Goal: Transaction & Acquisition: Book appointment/travel/reservation

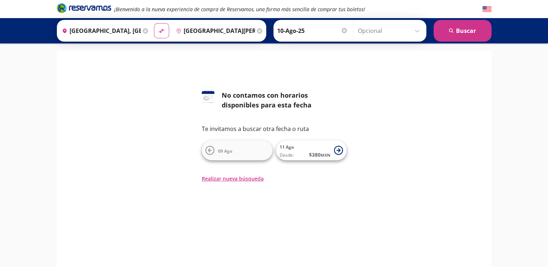
click at [333, 30] on input "10-Ago-25" at bounding box center [312, 31] width 71 height 18
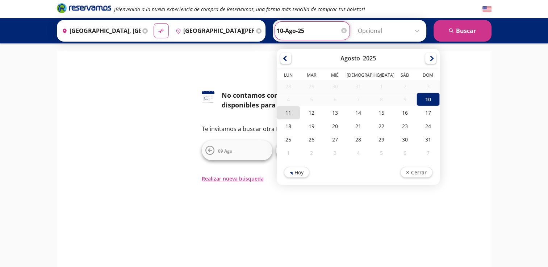
click at [288, 111] on div "11" at bounding box center [288, 112] width 23 height 13
type input "11-Ago-25"
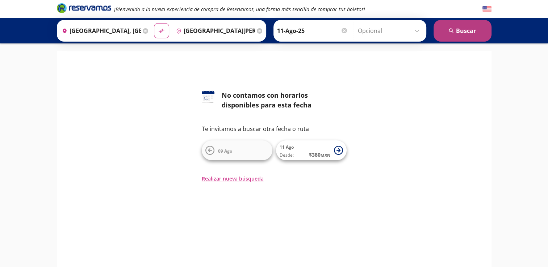
click at [458, 34] on button "search [GEOGRAPHIC_DATA]" at bounding box center [463, 31] width 58 height 22
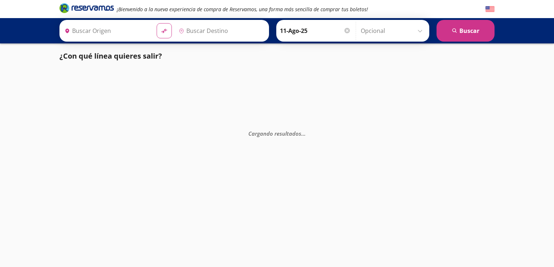
type input "[GEOGRAPHIC_DATA], [GEOGRAPHIC_DATA]"
type input "[GEOGRAPHIC_DATA][PERSON_NAME], [GEOGRAPHIC_DATA]"
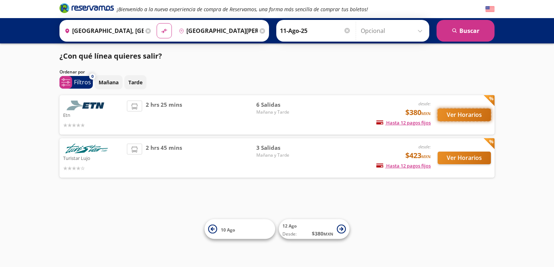
click at [448, 110] on button "Ver Horarios" at bounding box center [463, 115] width 53 height 13
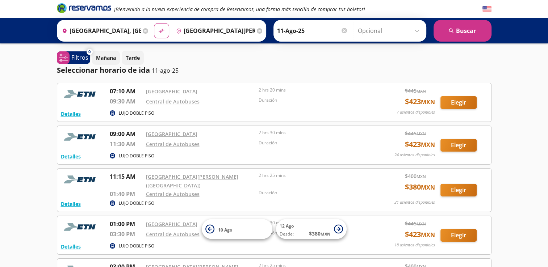
click at [29, 111] on div "¡Bienvenido a la nueva experiencia de compra de Reservamos, una forma más senci…" at bounding box center [274, 206] width 548 height 413
click at [419, 32] on input "Opcional" at bounding box center [390, 31] width 65 height 18
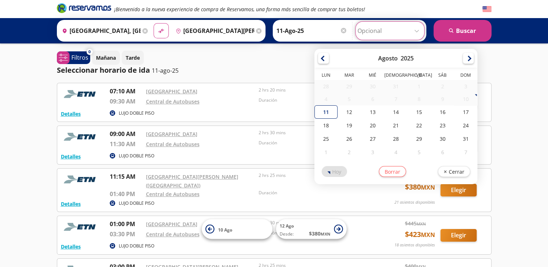
click at [176, 30] on icon "pin-outline" at bounding box center [178, 30] width 5 height 5
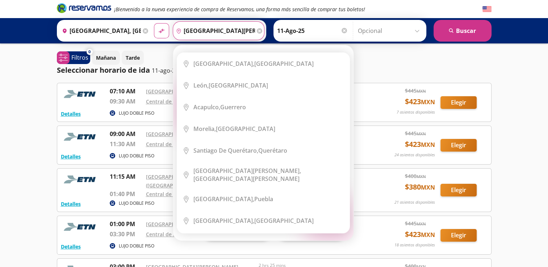
scroll to position [0, 11]
click at [154, 23] on button "material-symbols:compare-arrows-rounded" at bounding box center [161, 30] width 15 height 15
type input "[GEOGRAPHIC_DATA][PERSON_NAME], [GEOGRAPHIC_DATA]"
type input "[GEOGRAPHIC_DATA], [GEOGRAPHIC_DATA]"
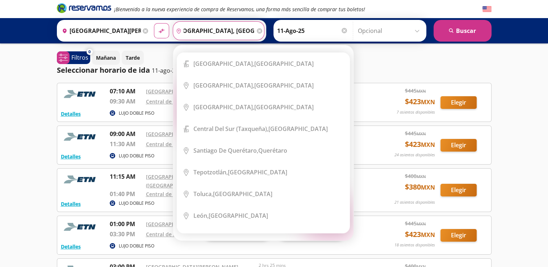
click at [257, 30] on icon at bounding box center [259, 30] width 5 height 5
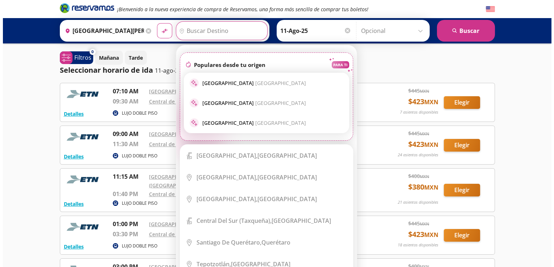
scroll to position [0, 0]
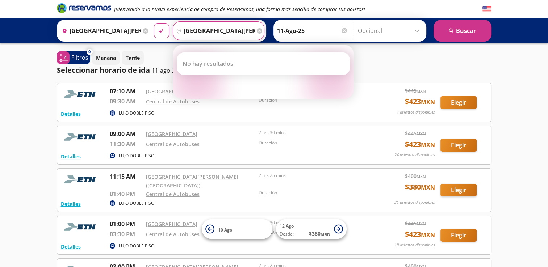
click at [227, 29] on input "[GEOGRAPHIC_DATA][PERSON_NAME]" at bounding box center [214, 31] width 82 height 18
type input "[GEOGRAPHIC_DATA][PERSON_NAME]"
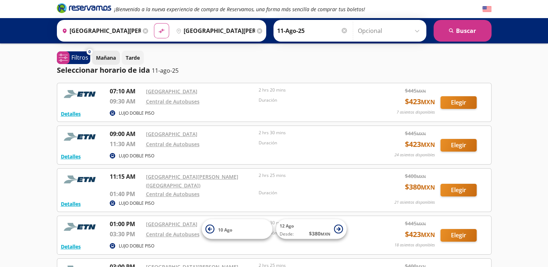
click at [107, 57] on p "Mañana" at bounding box center [106, 58] width 20 height 8
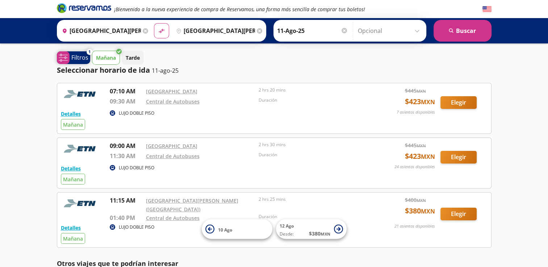
click at [63, 56] on icon "system-uicons:filtering" at bounding box center [63, 57] width 9 height 9
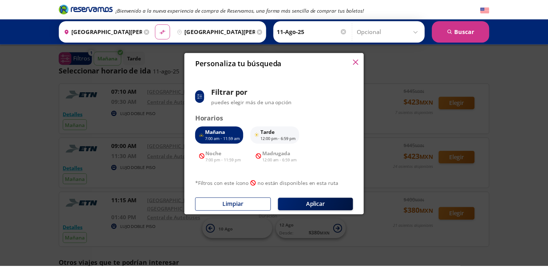
scroll to position [58, 0]
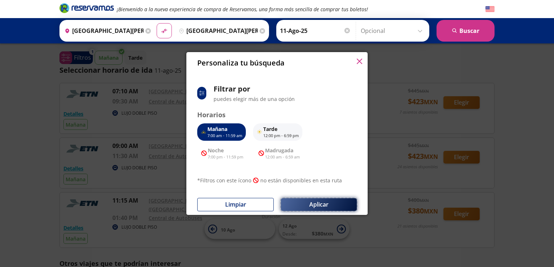
click at [310, 204] on button "Aplicar" at bounding box center [319, 205] width 76 height 13
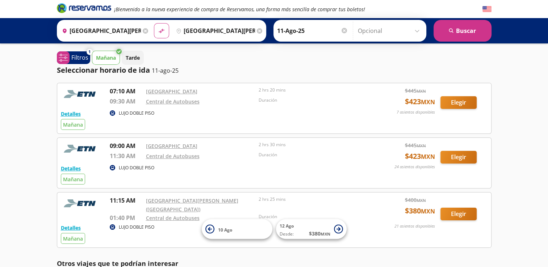
click at [126, 32] on input "[GEOGRAPHIC_DATA][PERSON_NAME], [GEOGRAPHIC_DATA]" at bounding box center [100, 31] width 82 height 18
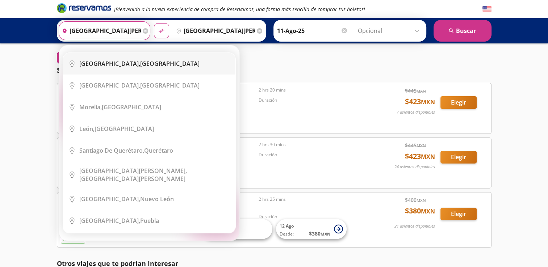
click at [127, 63] on b "[GEOGRAPHIC_DATA]," at bounding box center [109, 64] width 61 height 8
type input "[GEOGRAPHIC_DATA], [GEOGRAPHIC_DATA]"
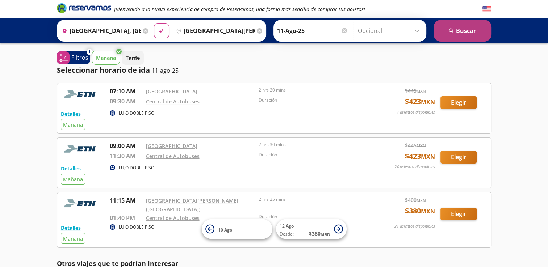
click at [462, 29] on button "search [GEOGRAPHIC_DATA]" at bounding box center [463, 31] width 58 height 22
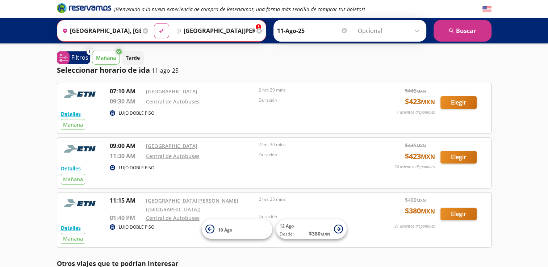
click at [253, 27] on div "Destino pin-outline [GEOGRAPHIC_DATA][PERSON_NAME]" at bounding box center [218, 30] width 91 height 19
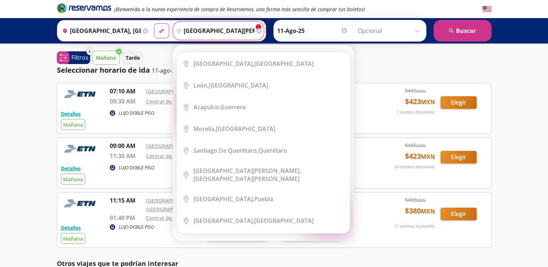
click at [232, 30] on input "[GEOGRAPHIC_DATA][PERSON_NAME]" at bounding box center [214, 31] width 82 height 18
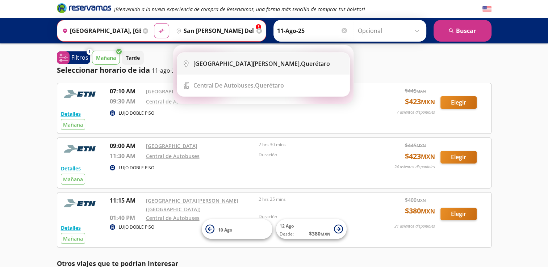
click at [236, 71] on li "City Icon [GEOGRAPHIC_DATA][PERSON_NAME], [GEOGRAPHIC_DATA]" at bounding box center [263, 64] width 172 height 22
type input "[GEOGRAPHIC_DATA][PERSON_NAME], [GEOGRAPHIC_DATA]"
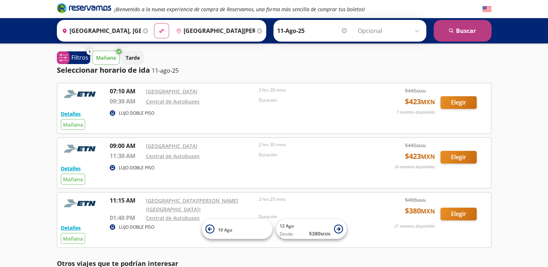
click at [468, 37] on button "search [GEOGRAPHIC_DATA]" at bounding box center [463, 31] width 58 height 22
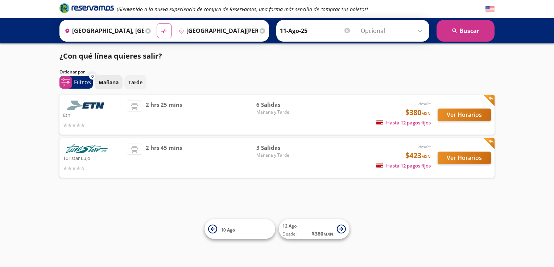
click at [110, 83] on p "Mañana" at bounding box center [109, 83] width 20 height 8
drag, startPoint x: 274, startPoint y: 113, endPoint x: 261, endPoint y: 104, distance: 15.9
click at [261, 104] on div "6 [PERSON_NAME] y Tarde" at bounding box center [281, 115] width 51 height 29
click at [219, 121] on div "2 hrs 25 mins" at bounding box center [191, 115] width 129 height 29
click at [462, 117] on button "Ver Horarios" at bounding box center [463, 115] width 53 height 13
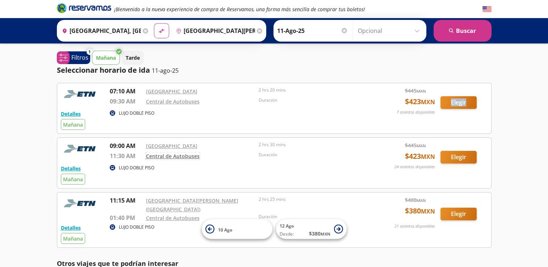
click at [163, 157] on link "Central de Autobuses" at bounding box center [173, 156] width 54 height 7
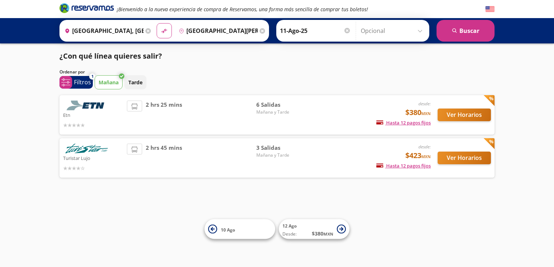
click at [79, 154] on p "Turistar Lujo" at bounding box center [93, 158] width 60 height 9
click at [450, 158] on button "Ver Horarios" at bounding box center [463, 158] width 53 height 13
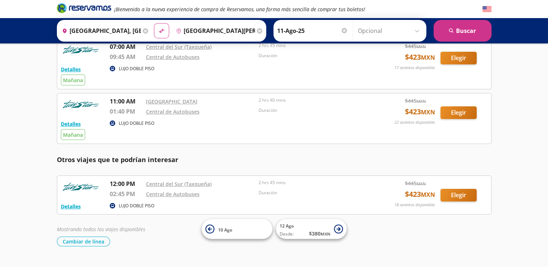
scroll to position [30, 0]
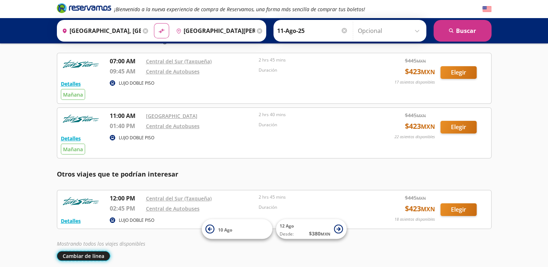
click at [78, 257] on button "Cambiar de línea" at bounding box center [83, 256] width 53 height 10
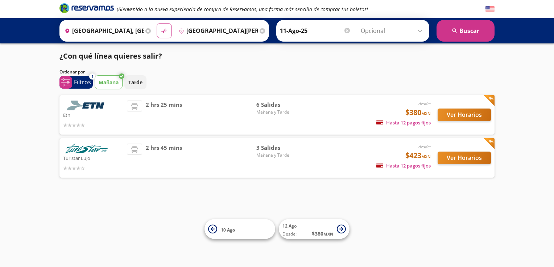
click at [267, 149] on span "3 Salidas" at bounding box center [281, 148] width 51 height 8
click at [447, 157] on button "Ver Horarios" at bounding box center [463, 158] width 53 height 13
